Goal: Information Seeking & Learning: Find specific page/section

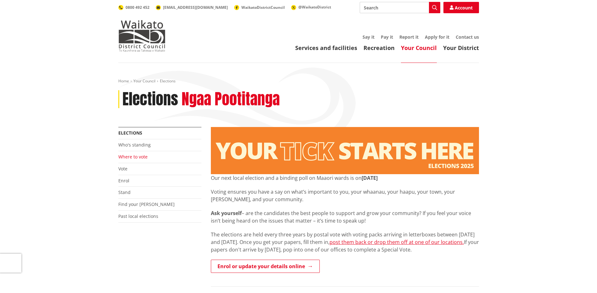
click at [128, 158] on link "Where to vote" at bounding box center [132, 157] width 29 height 6
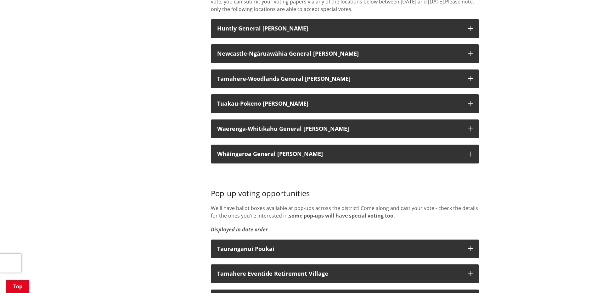
scroll to position [724, 0]
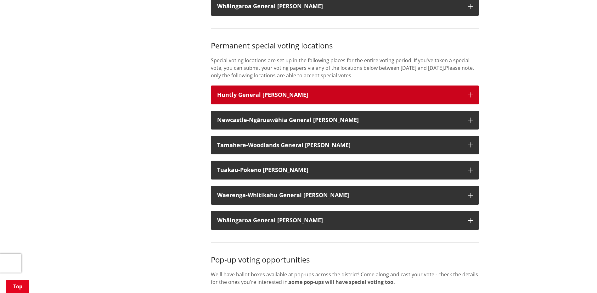
click at [394, 98] on h3 "Huntly General [PERSON_NAME]" at bounding box center [339, 95] width 244 height 6
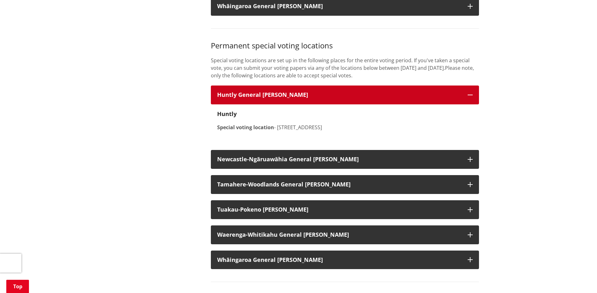
click at [394, 98] on h3 "Huntly General [PERSON_NAME]" at bounding box center [339, 95] width 244 height 6
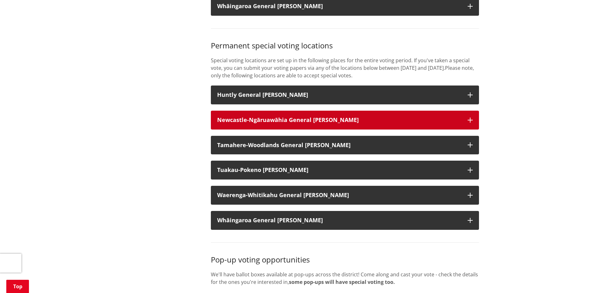
click at [360, 122] on button "Newcastle-Ngāruawāhia General [PERSON_NAME]" at bounding box center [345, 120] width 268 height 19
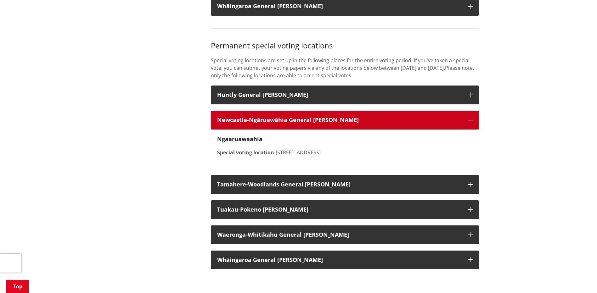
click at [360, 122] on button "Newcastle-Ngāruawāhia General [PERSON_NAME]" at bounding box center [345, 120] width 268 height 19
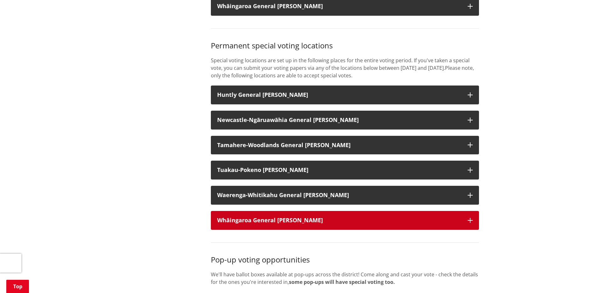
click at [308, 224] on h3 "Whāingaroa General [PERSON_NAME]" at bounding box center [339, 221] width 244 height 6
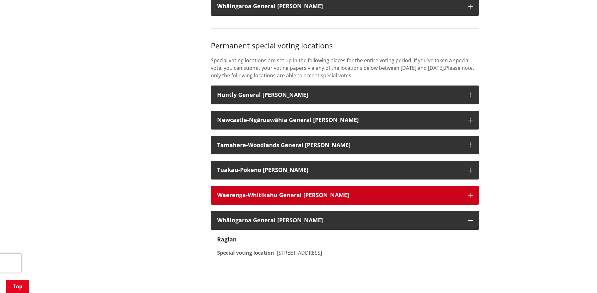
click at [300, 199] on strong "Waerenga-Whitikahu General [PERSON_NAME]" at bounding box center [283, 195] width 132 height 8
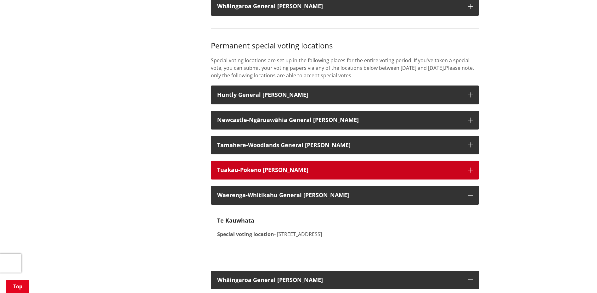
drag, startPoint x: 278, startPoint y: 177, endPoint x: 274, endPoint y: 165, distance: 12.8
click at [278, 174] on strong "Tuakau-Pokeno [PERSON_NAME]" at bounding box center [262, 170] width 91 height 8
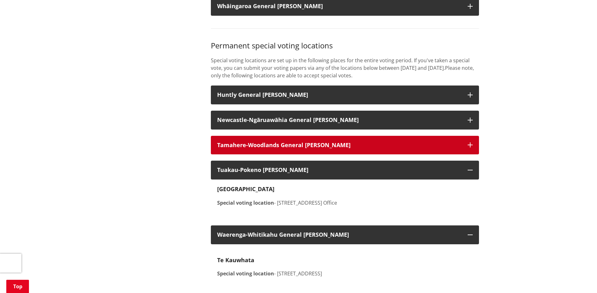
click at [269, 149] on strong "Tamahere-Woodlands General [PERSON_NAME]" at bounding box center [283, 145] width 133 height 8
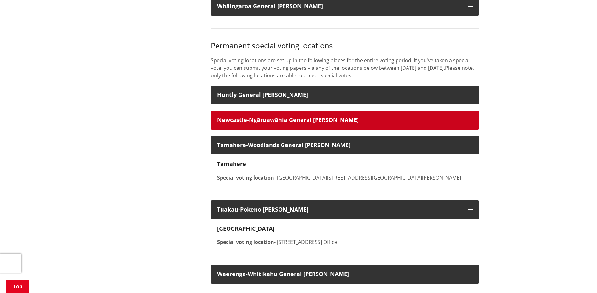
drag, startPoint x: 263, startPoint y: 124, endPoint x: 264, endPoint y: 115, distance: 9.5
click at [263, 124] on strong "Newcastle-Ngāruawāhia General [PERSON_NAME]" at bounding box center [288, 120] width 142 height 8
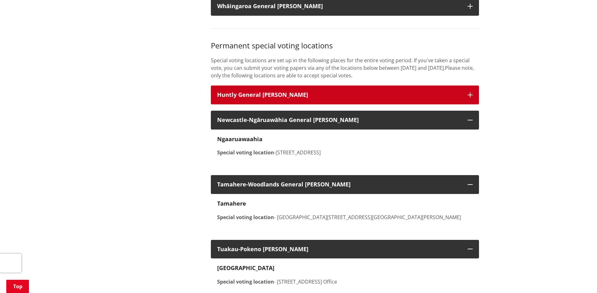
click at [268, 99] on strong "Huntly General [PERSON_NAME]" at bounding box center [262, 95] width 91 height 8
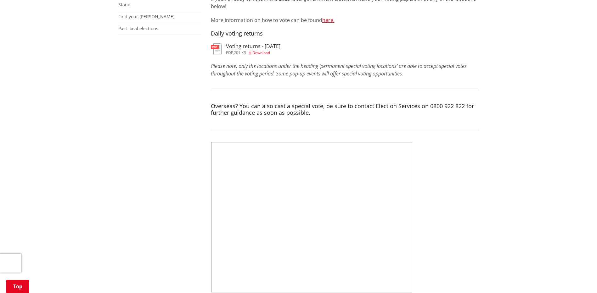
scroll to position [252, 0]
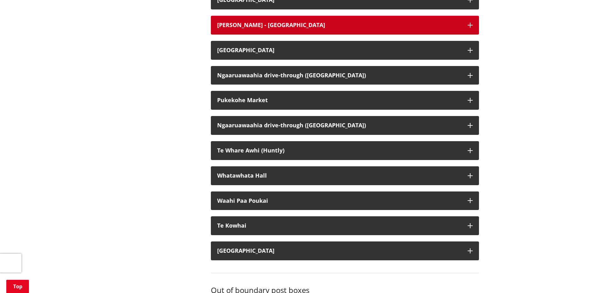
scroll to position [1668, 0]
